Goal: Register for event/course

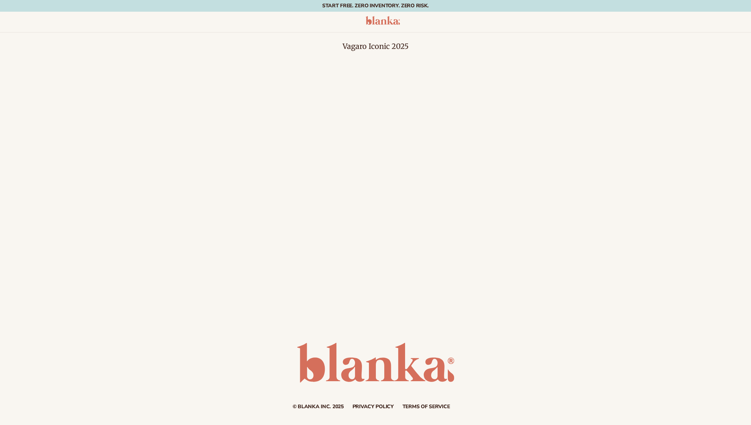
click at [220, 19] on div at bounding box center [209, 22] width 379 height 12
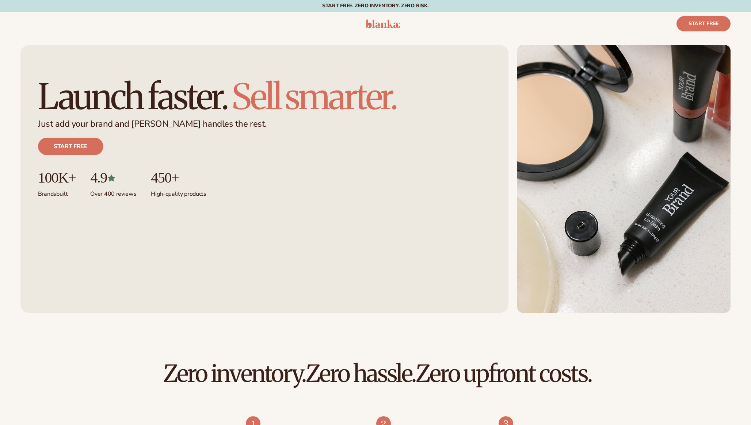
click at [260, 24] on div at bounding box center [209, 23] width 379 height 9
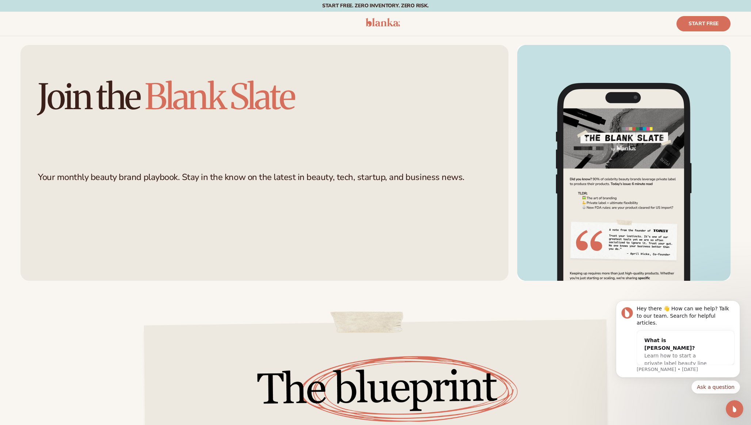
click at [403, 21] on div "Start free" at bounding box center [375, 23] width 710 height 15
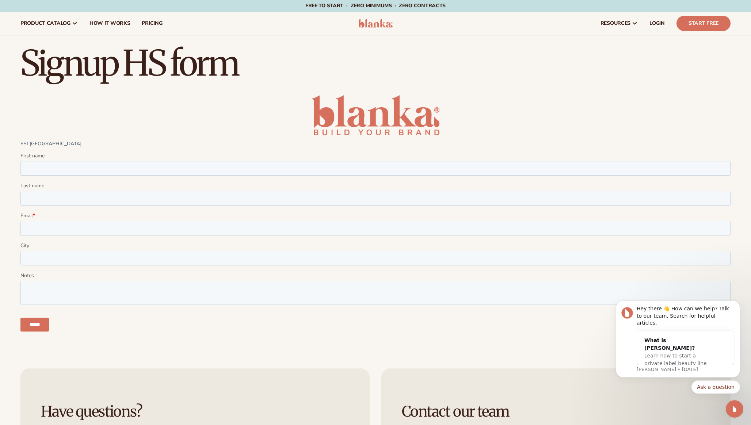
click at [330, 65] on h1 "Signup HS form" at bounding box center [375, 63] width 710 height 35
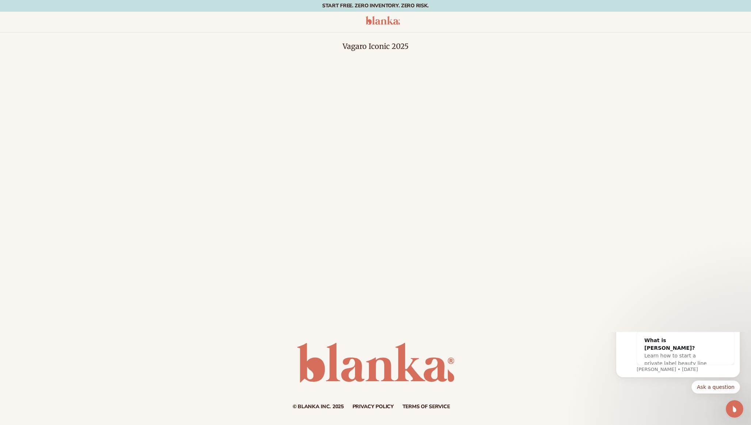
click at [332, 42] on div "Vagaro Iconic 2025" at bounding box center [375, 151] width 751 height 239
click at [485, 30] on div "Start free" at bounding box center [375, 22] width 751 height 21
click at [738, 307] on button "Dismiss notification" at bounding box center [737, 302] width 9 height 9
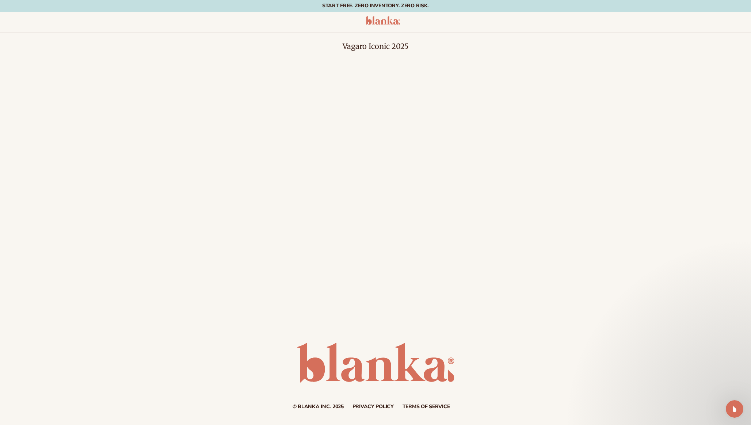
click at [604, 303] on main "Vagaro Iconic 2025" at bounding box center [375, 180] width 751 height 296
click at [504, 50] on h1 "Vagaro Iconic 2025" at bounding box center [375, 46] width 710 height 7
